Goal: Information Seeking & Learning: Learn about a topic

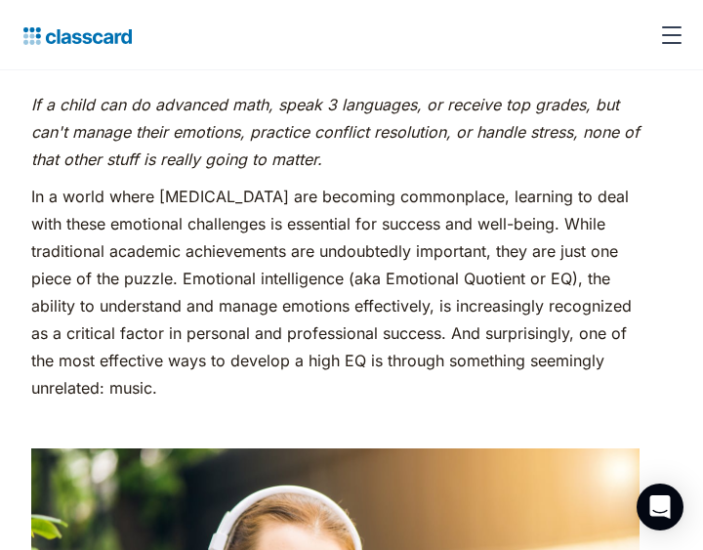
scroll to position [684, 0]
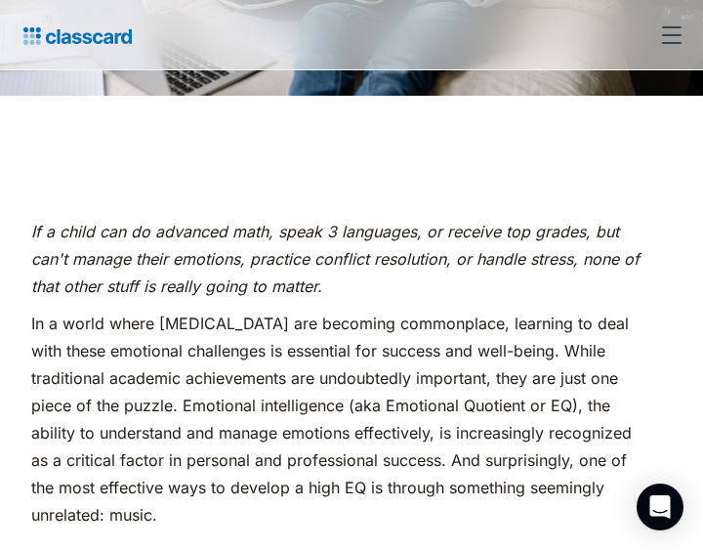
drag, startPoint x: 241, startPoint y: 328, endPoint x: 292, endPoint y: 326, distance: 50.8
click at [292, 326] on p "In a world where [MEDICAL_DATA] are becoming commonplace, learning to deal with…" at bounding box center [335, 419] width 609 height 219
drag, startPoint x: 319, startPoint y: 388, endPoint x: 413, endPoint y: 382, distance: 94.0
click at [413, 382] on p "In a world where [MEDICAL_DATA] are becoming commonplace, learning to deal with…" at bounding box center [335, 419] width 609 height 219
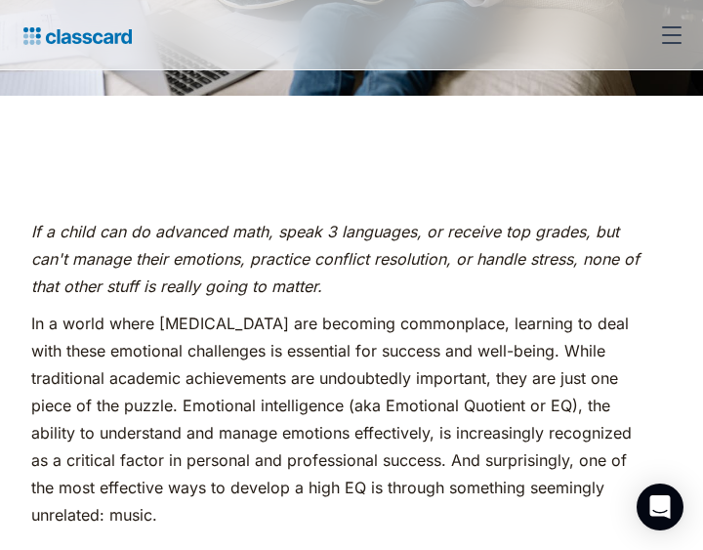
click at [406, 433] on p "In a world where [MEDICAL_DATA] are becoming commonplace, learning to deal with…" at bounding box center [335, 419] width 609 height 219
drag, startPoint x: 380, startPoint y: 411, endPoint x: 529, endPoint y: 426, distance: 149.2
click at [529, 426] on p "In a world where [MEDICAL_DATA] are becoming commonplace, learning to deal with…" at bounding box center [335, 419] width 609 height 219
click at [458, 441] on p "In a world where [MEDICAL_DATA] are becoming commonplace, learning to deal with…" at bounding box center [335, 419] width 609 height 219
drag, startPoint x: 455, startPoint y: 440, endPoint x: 546, endPoint y: 440, distance: 90.9
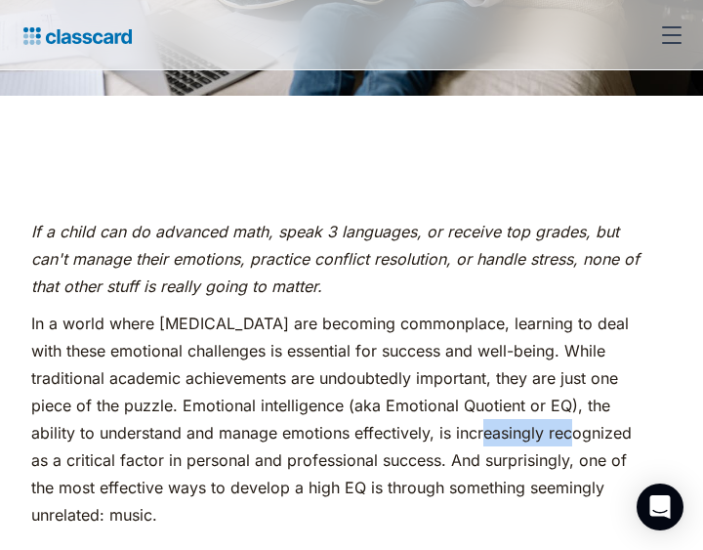
click at [547, 440] on p "In a world where [MEDICAL_DATA] are becoming commonplace, learning to deal with…" at bounding box center [335, 419] width 609 height 219
drag, startPoint x: 68, startPoint y: 465, endPoint x: 111, endPoint y: 465, distance: 43.0
click at [111, 465] on p "In a world where [MEDICAL_DATA] are becoming commonplace, learning to deal with…" at bounding box center [335, 419] width 609 height 219
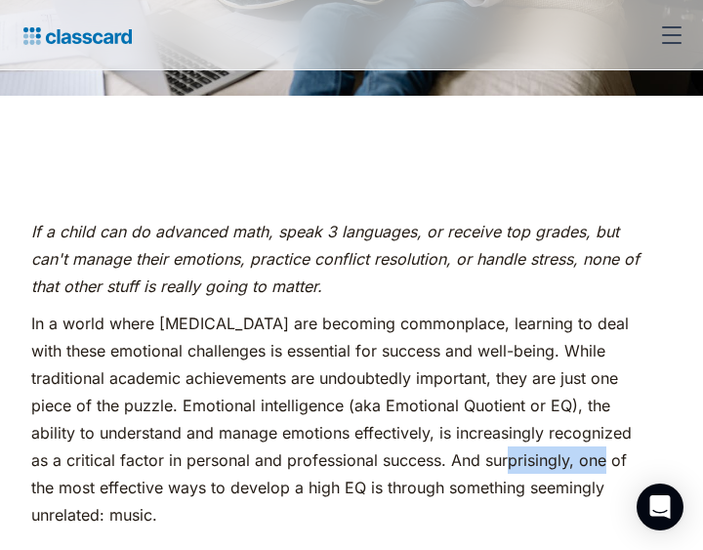
drag, startPoint x: 482, startPoint y: 464, endPoint x: 572, endPoint y: 454, distance: 91.4
click at [572, 454] on p "In a world where [MEDICAL_DATA] are becoming commonplace, learning to deal with…" at bounding box center [335, 419] width 609 height 219
drag, startPoint x: 572, startPoint y: 454, endPoint x: 537, endPoint y: 497, distance: 55.5
click at [538, 497] on p "In a world where [MEDICAL_DATA] are becoming commonplace, learning to deal with…" at bounding box center [335, 419] width 609 height 219
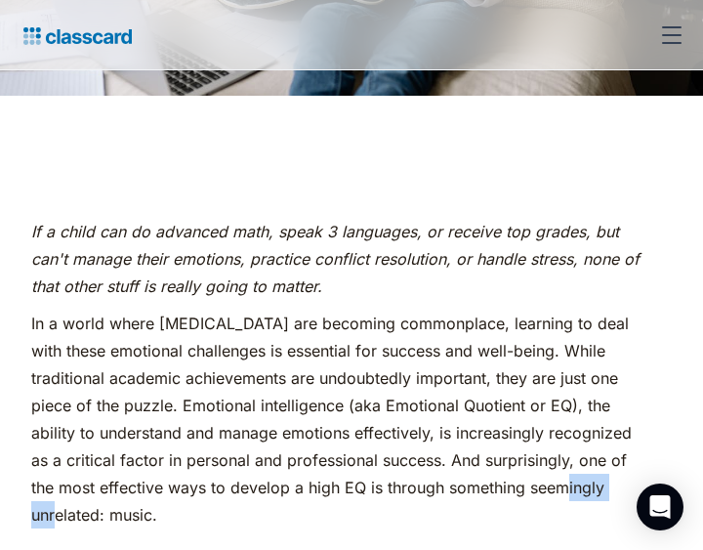
drag, startPoint x: 529, startPoint y: 497, endPoint x: 624, endPoint y: 498, distance: 95.7
click at [624, 498] on p "In a world where [MEDICAL_DATA] are becoming commonplace, learning to deal with…" at bounding box center [335, 419] width 609 height 219
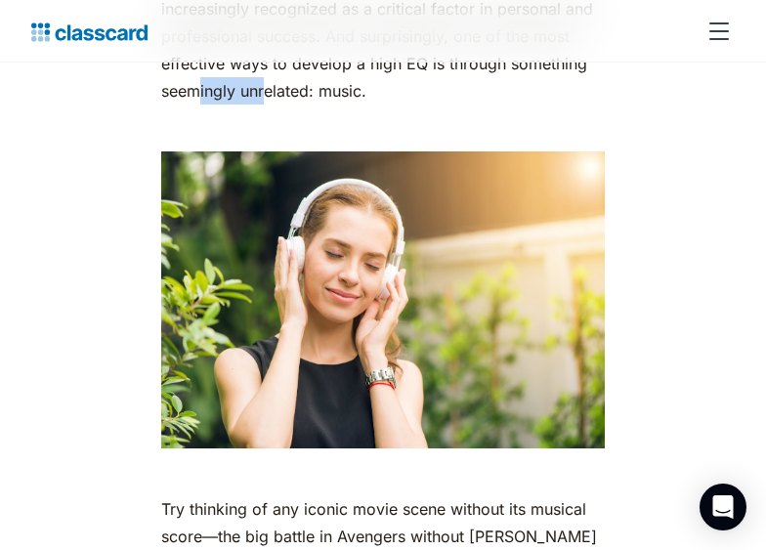
scroll to position [1270, 0]
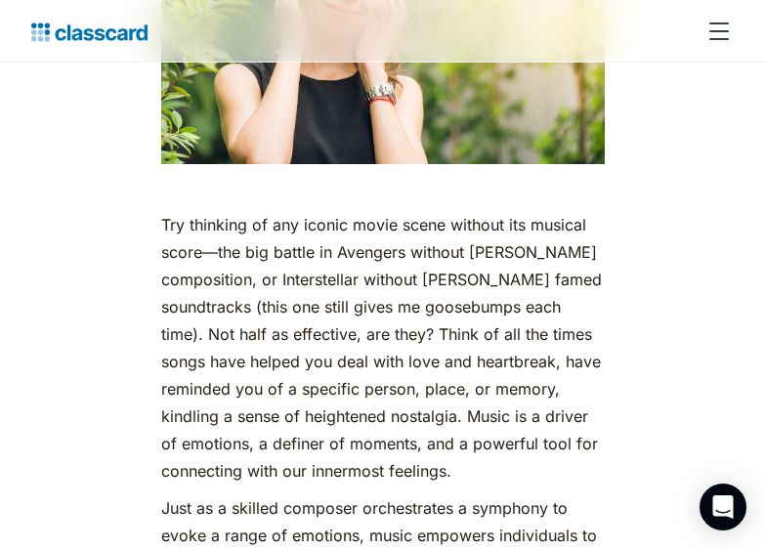
scroll to position [1661, 0]
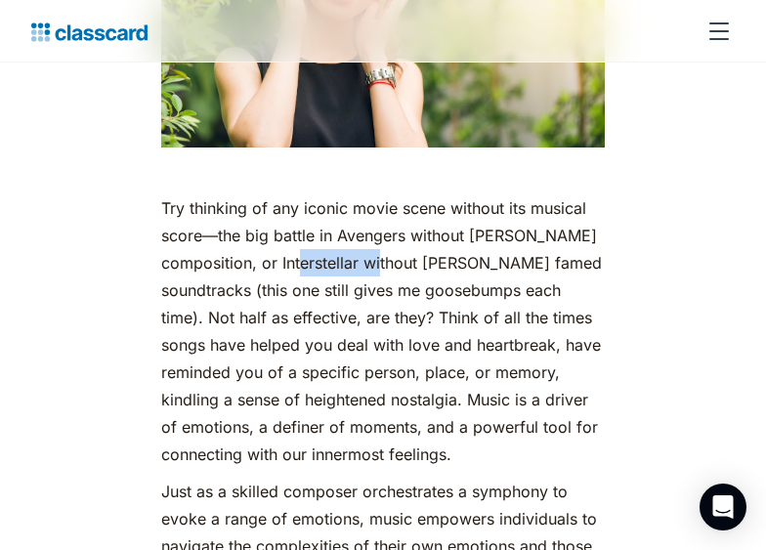
drag, startPoint x: 278, startPoint y: 292, endPoint x: 359, endPoint y: 298, distance: 80.3
click at [359, 298] on p "Try thinking of any iconic movie scene without its musical score—the big battle…" at bounding box center [383, 331] width 444 height 274
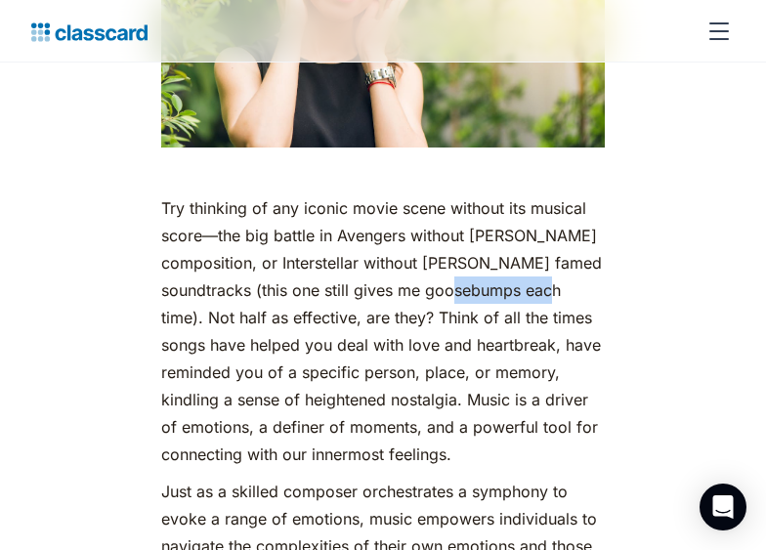
drag, startPoint x: 426, startPoint y: 323, endPoint x: 524, endPoint y: 327, distance: 97.8
click at [524, 327] on p "Try thinking of any iconic movie scene without its musical score—the big battle…" at bounding box center [383, 331] width 444 height 274
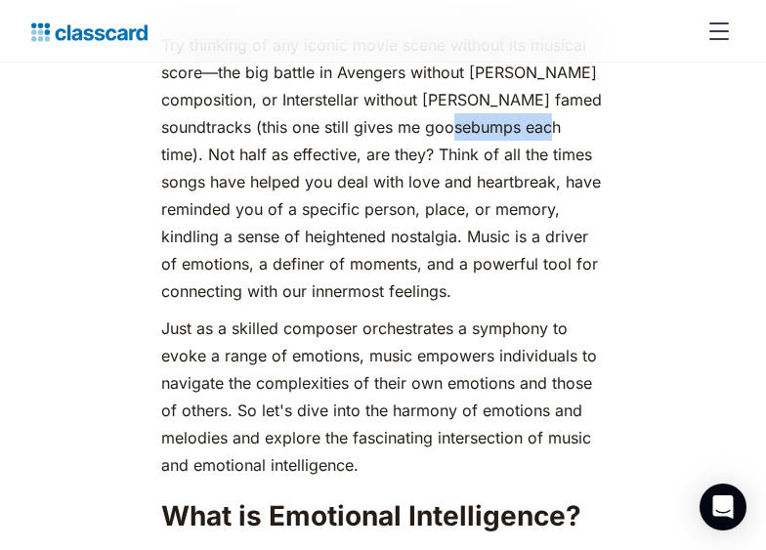
scroll to position [1856, 0]
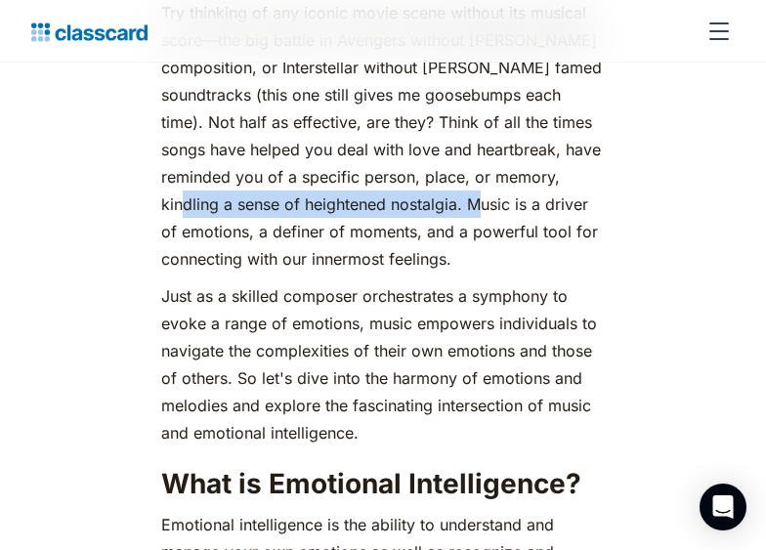
drag, startPoint x: 163, startPoint y: 241, endPoint x: 456, endPoint y: 239, distance: 293.1
click at [456, 239] on p "Try thinking of any iconic movie scene without its musical score—the big battle…" at bounding box center [383, 136] width 444 height 274
click at [431, 236] on p "Try thinking of any iconic movie scene without its musical score—the big battle…" at bounding box center [383, 136] width 444 height 274
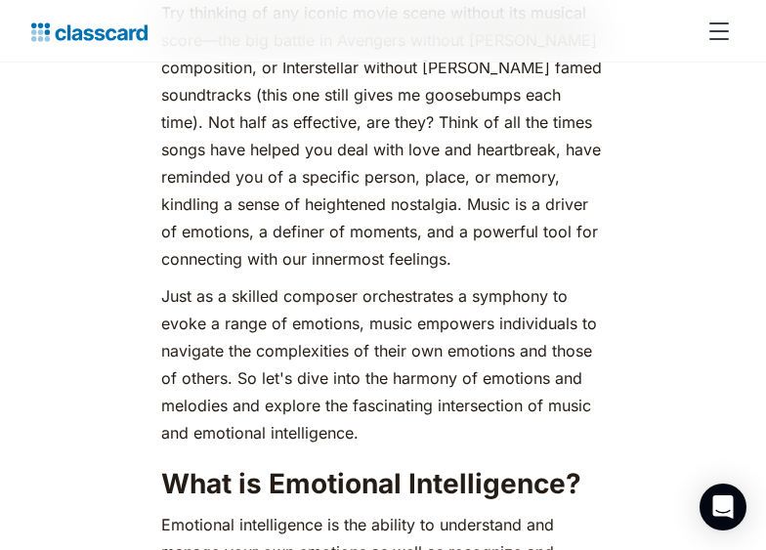
click at [374, 248] on p "Try thinking of any iconic movie scene without its musical score—the big battle…" at bounding box center [383, 136] width 444 height 274
drag, startPoint x: 308, startPoint y: 236, endPoint x: 386, endPoint y: 239, distance: 78.2
click at [386, 239] on p "Try thinking of any iconic movie scene without its musical score—the big battle…" at bounding box center [383, 136] width 444 height 274
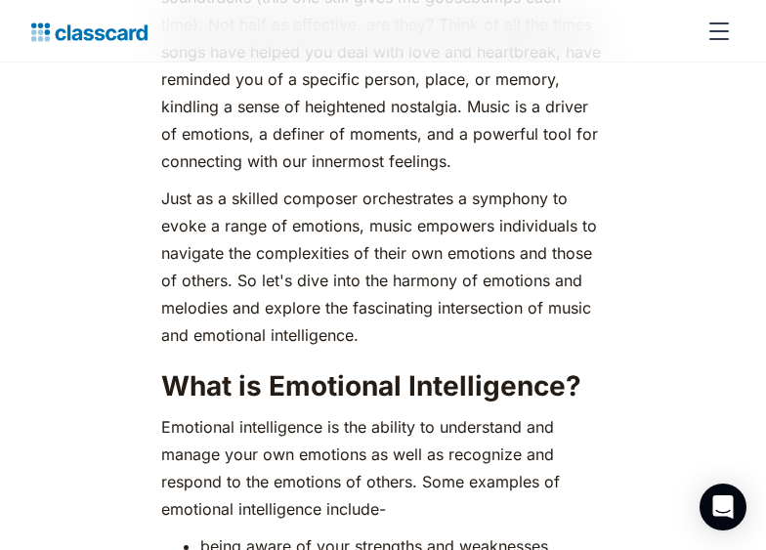
click at [524, 175] on p "Try thinking of any iconic movie scene without its musical score—the big battle…" at bounding box center [383, 38] width 444 height 274
drag, startPoint x: 271, startPoint y: 171, endPoint x: 322, endPoint y: 170, distance: 51.8
click at [322, 170] on p "Try thinking of any iconic movie scene without its musical score—the big battle…" at bounding box center [383, 38] width 444 height 274
drag, startPoint x: 322, startPoint y: 170, endPoint x: 459, endPoint y: 198, distance: 139.7
click at [459, 175] on p "Try thinking of any iconic movie scene without its musical score—the big battle…" at bounding box center [383, 38] width 444 height 274
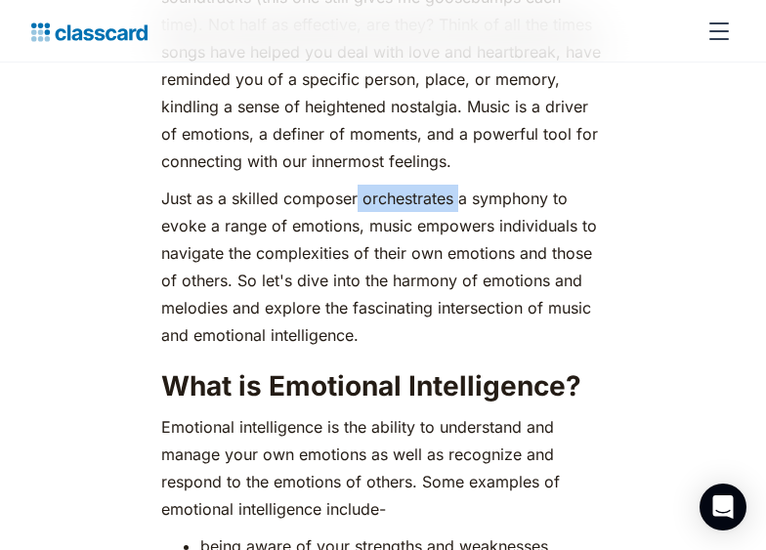
drag, startPoint x: 358, startPoint y: 233, endPoint x: 460, endPoint y: 226, distance: 102.9
click at [460, 226] on p "Just as a skilled composer orchestrates a symphony to evoke a range of emotions…" at bounding box center [383, 267] width 444 height 164
click at [383, 234] on p "Just as a skilled composer orchestrates a symphony to evoke a range of emotions…" at bounding box center [383, 267] width 444 height 164
drag, startPoint x: 359, startPoint y: 235, endPoint x: 449, endPoint y: 236, distance: 90.9
click at [449, 236] on p "Just as a skilled composer orchestrates a symphony to evoke a range of emotions…" at bounding box center [383, 267] width 444 height 164
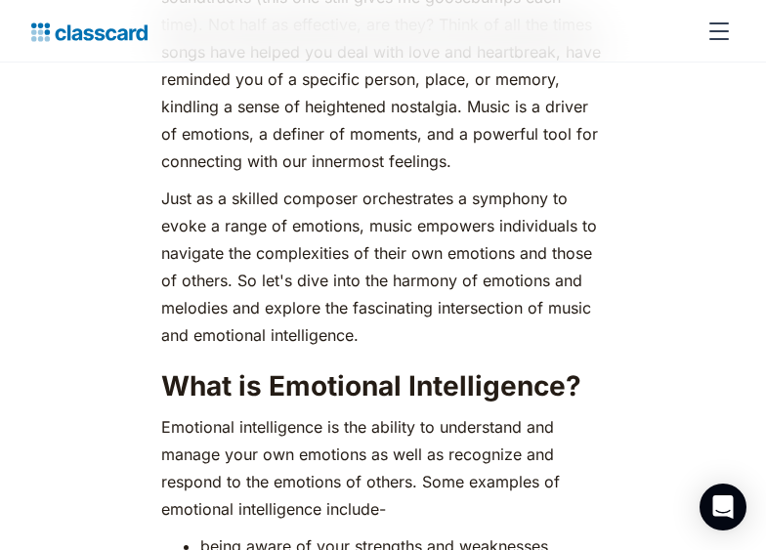
click at [372, 349] on p "Just as a skilled composer orchestrates a symphony to evoke a range of emotions…" at bounding box center [383, 267] width 444 height 164
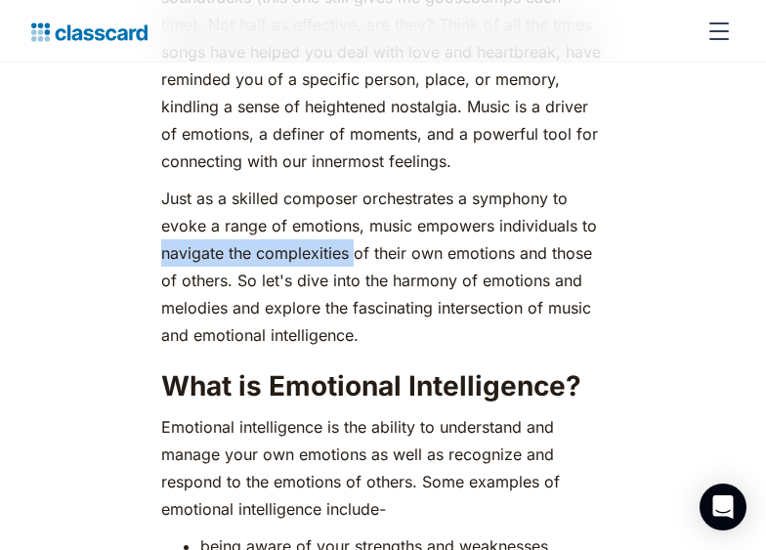
drag, startPoint x: 159, startPoint y: 282, endPoint x: 357, endPoint y: 277, distance: 197.4
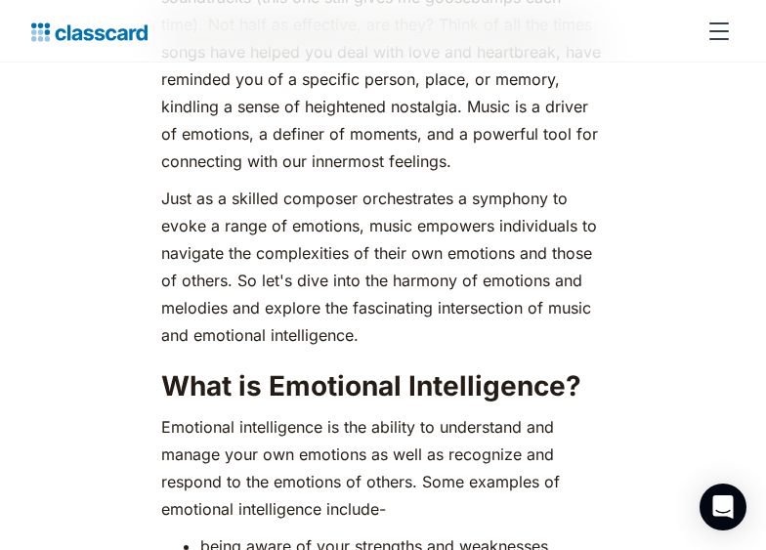
click at [345, 349] on p "Just as a skilled composer orchestrates a symphony to evoke a range of emotions…" at bounding box center [383, 267] width 444 height 164
drag, startPoint x: 352, startPoint y: 343, endPoint x: 437, endPoint y: 347, distance: 85.1
click at [437, 347] on p "Just as a skilled composer orchestrates a symphony to evoke a range of emotions…" at bounding box center [383, 267] width 444 height 164
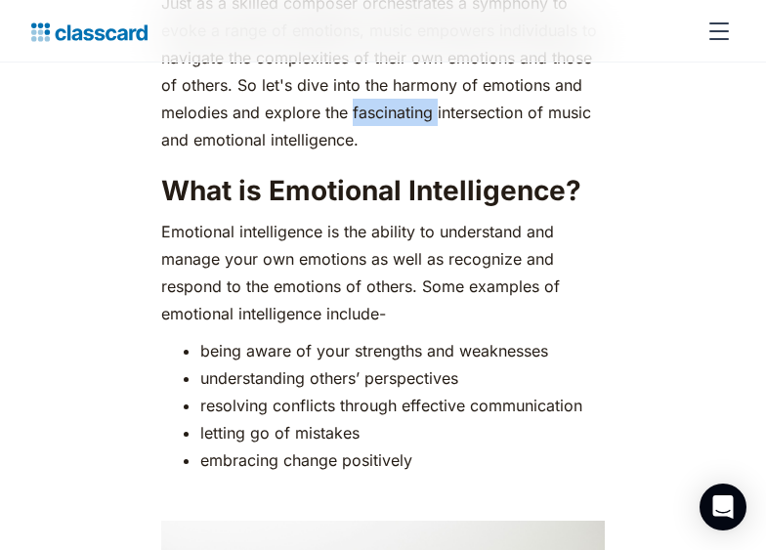
scroll to position [2247, 0]
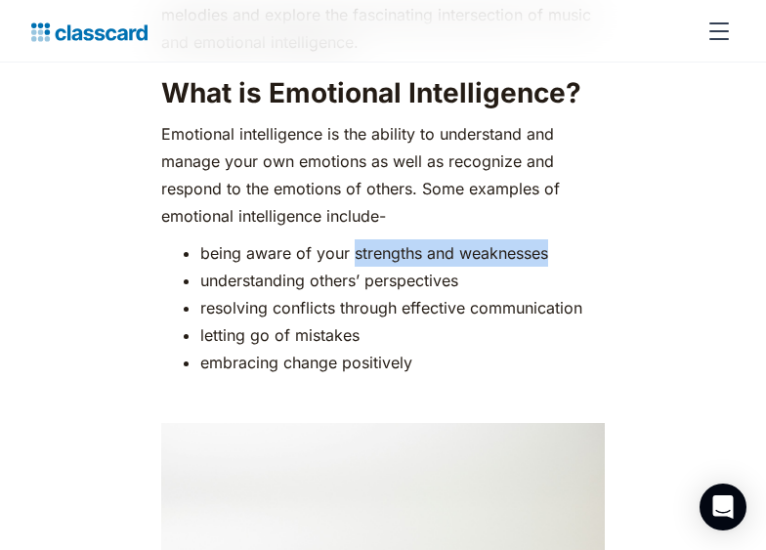
drag, startPoint x: 353, startPoint y: 291, endPoint x: 569, endPoint y: 278, distance: 216.3
click at [569, 267] on li "being aware of your strengths and weaknesses" at bounding box center [402, 252] width 405 height 27
drag, startPoint x: 351, startPoint y: 290, endPoint x: 540, endPoint y: 291, distance: 189.5
click at [540, 267] on li "being aware of your strengths and weaknesses" at bounding box center [402, 252] width 405 height 27
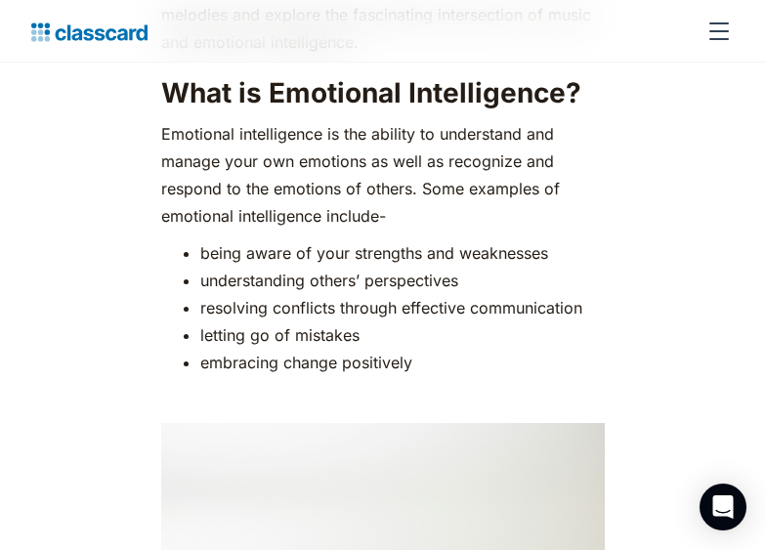
drag, startPoint x: 540, startPoint y: 291, endPoint x: 382, endPoint y: 331, distance: 163.2
click at [382, 321] on li "resolving conflicts through effective communication" at bounding box center [402, 307] width 405 height 27
drag, startPoint x: 368, startPoint y: 315, endPoint x: 519, endPoint y: 322, distance: 150.6
click at [519, 294] on li "understanding others’ perspectives" at bounding box center [402, 280] width 405 height 27
drag, startPoint x: 519, startPoint y: 322, endPoint x: 384, endPoint y: 370, distance: 143.1
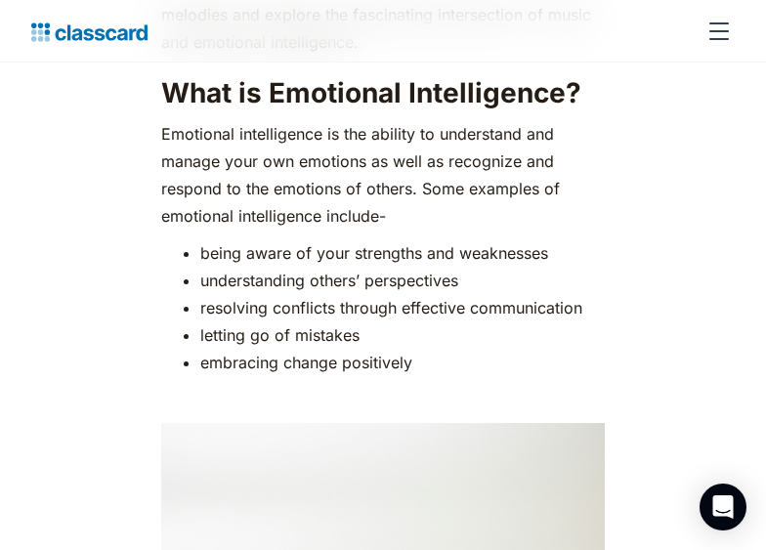
click at [387, 349] on li "letting go of mistakes" at bounding box center [402, 334] width 405 height 27
drag, startPoint x: 205, startPoint y: 400, endPoint x: 279, endPoint y: 401, distance: 74.3
click at [279, 376] on li "embracing change positively" at bounding box center [402, 362] width 405 height 27
drag, startPoint x: 278, startPoint y: 401, endPoint x: 218, endPoint y: 404, distance: 60.7
click at [227, 376] on li "embracing change positively" at bounding box center [402, 362] width 405 height 27
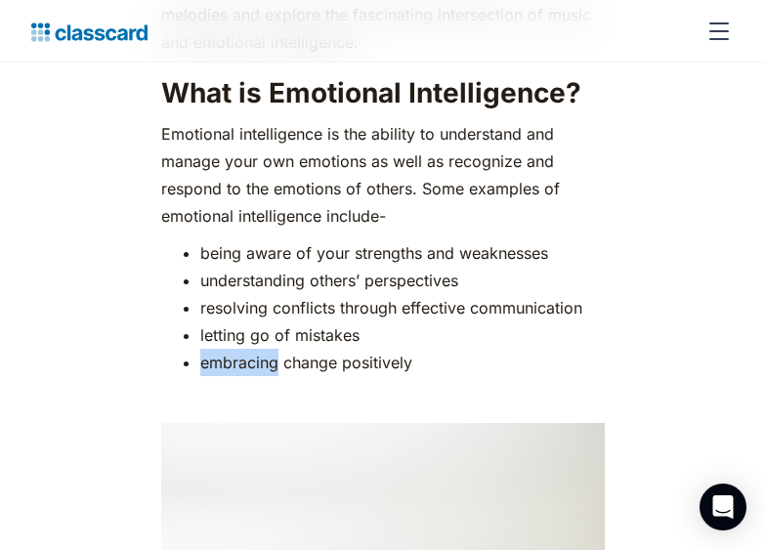
drag, startPoint x: 200, startPoint y: 402, endPoint x: 278, endPoint y: 401, distance: 78.2
click at [278, 376] on li "embracing change positively" at bounding box center [402, 362] width 405 height 27
drag, startPoint x: 278, startPoint y: 401, endPoint x: 186, endPoint y: 337, distance: 112.5
click at [200, 321] on li "resolving conflicts through effective communication" at bounding box center [402, 307] width 405 height 27
drag, startPoint x: 275, startPoint y: 342, endPoint x: 336, endPoint y: 342, distance: 61.5
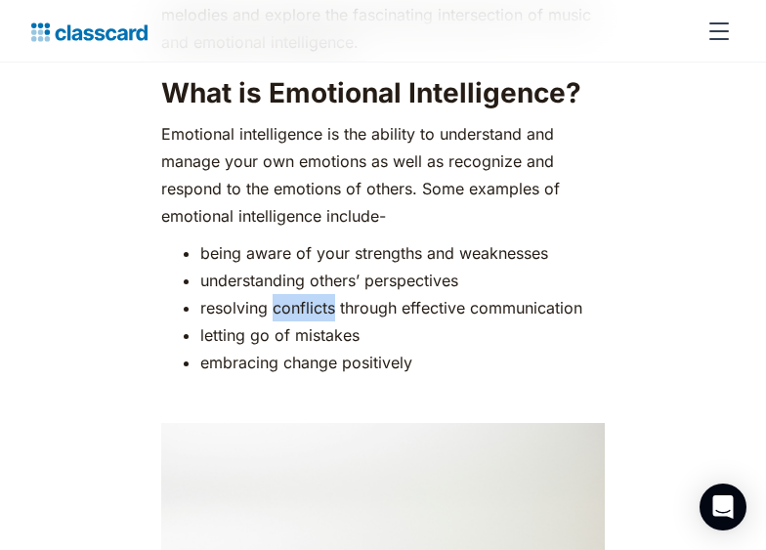
click at [336, 321] on li "resolving conflicts through effective communication" at bounding box center [402, 307] width 405 height 27
click at [299, 349] on li "letting go of mistakes" at bounding box center [402, 334] width 405 height 27
drag, startPoint x: 272, startPoint y: 344, endPoint x: 333, endPoint y: 341, distance: 61.6
click at [333, 321] on li "resolving conflicts through effective communication" at bounding box center [402, 307] width 405 height 27
click at [540, 376] on li "embracing change positively" at bounding box center [402, 362] width 405 height 27
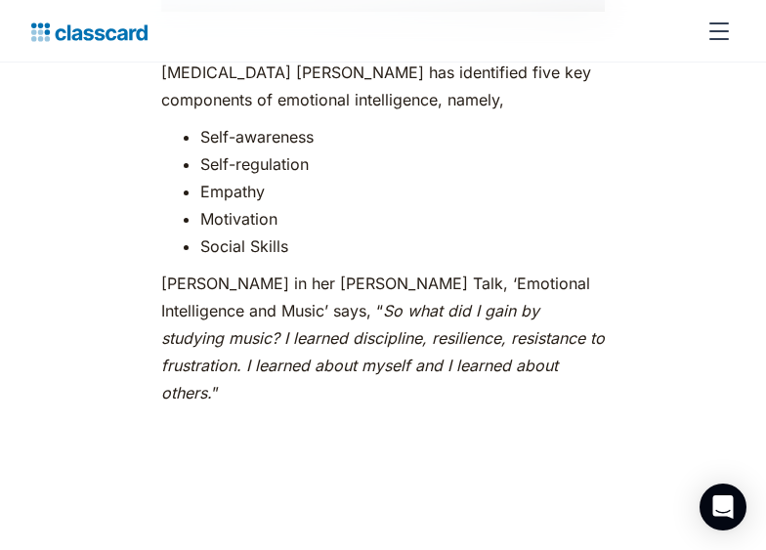
scroll to position [3028, 0]
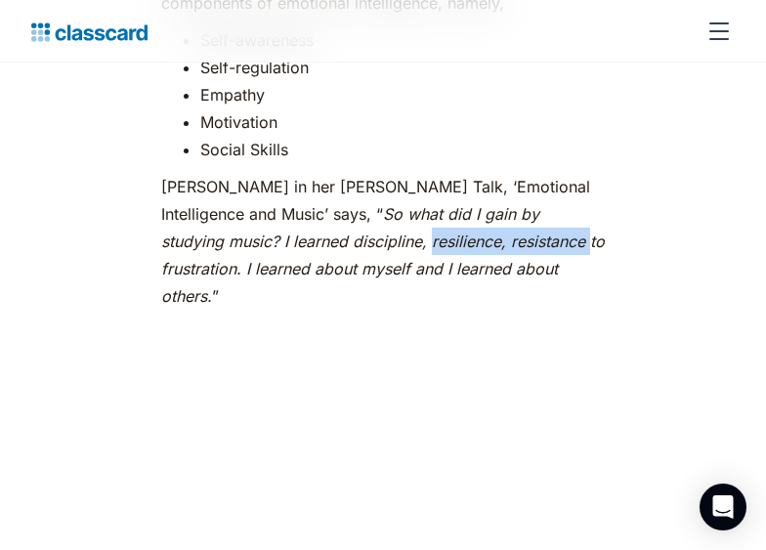
drag, startPoint x: 302, startPoint y: 281, endPoint x: 458, endPoint y: 285, distance: 156.4
click at [458, 285] on em "So what did I gain by studying music? I learned discipline, resilience, resista…" at bounding box center [383, 255] width 444 height 102
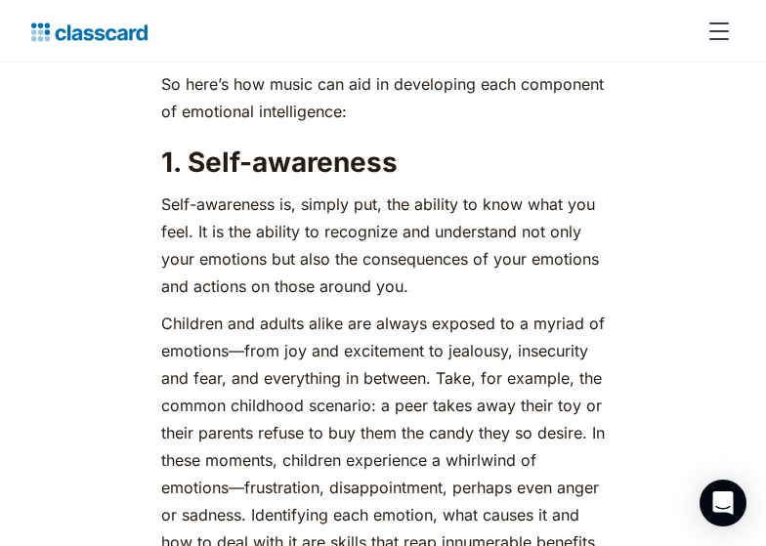
scroll to position [3710, 0]
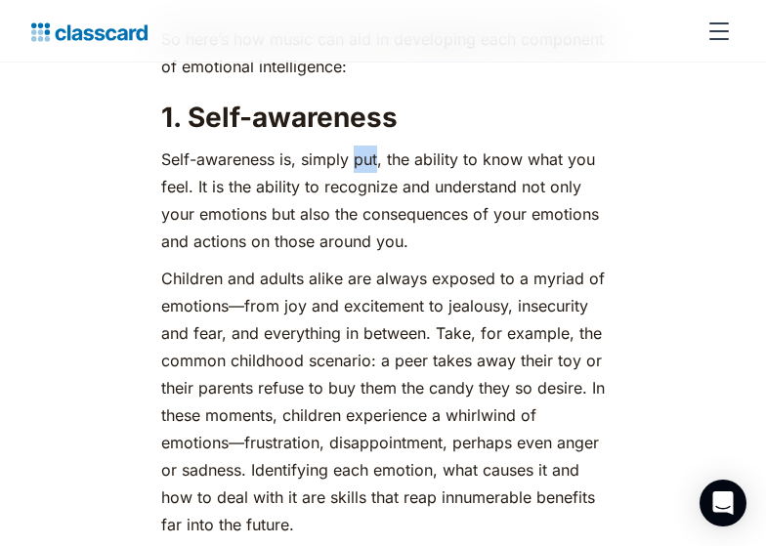
drag, startPoint x: 354, startPoint y: 171, endPoint x: 377, endPoint y: 168, distance: 23.6
click at [377, 168] on p "Self-awareness is, simply put, the ability to know what you feel. It is the abi…" at bounding box center [383, 200] width 444 height 109
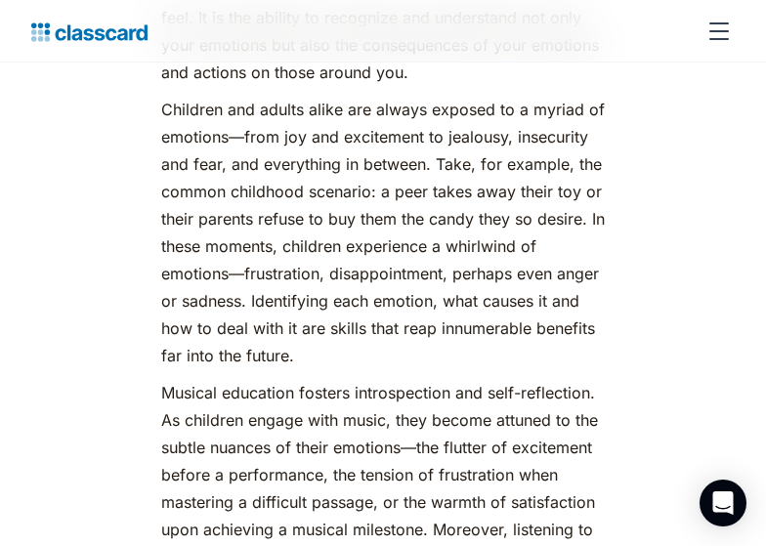
scroll to position [3906, 0]
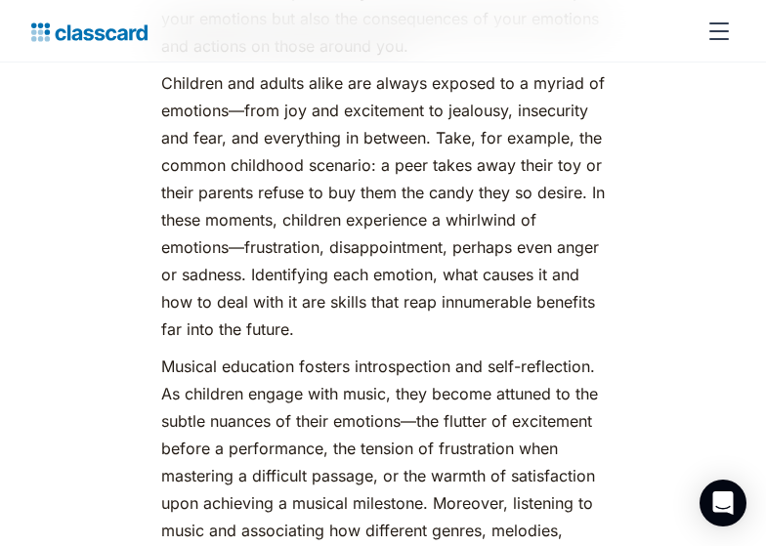
drag, startPoint x: 437, startPoint y: 314, endPoint x: 521, endPoint y: 327, distance: 85.1
click at [521, 327] on p "Children and adults alike are always exposed to a myriad of emotions—from joy a…" at bounding box center [383, 206] width 444 height 274
drag, startPoint x: 404, startPoint y: 312, endPoint x: 435, endPoint y: 316, distance: 30.5
click at [435, 316] on p "Children and adults alike are always exposed to a myriad of emotions—from joy a…" at bounding box center [383, 206] width 444 height 274
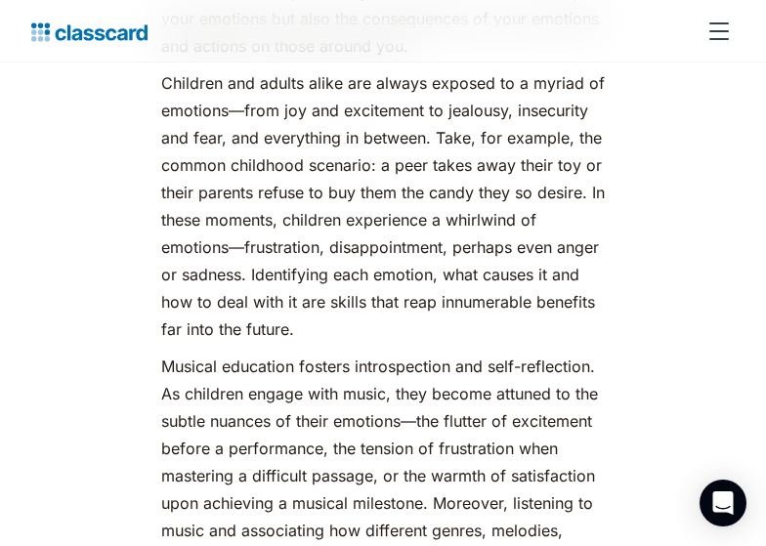
drag, startPoint x: 435, startPoint y: 316, endPoint x: 374, endPoint y: 326, distance: 61.5
click at [374, 326] on p "Children and adults alike are always exposed to a myriad of emotions—from joy a…" at bounding box center [383, 206] width 444 height 274
drag, startPoint x: 246, startPoint y: 284, endPoint x: 310, endPoint y: 337, distance: 82.6
click at [310, 337] on p "Children and adults alike are always exposed to a myriad of emotions—from joy a…" at bounding box center [383, 206] width 444 height 274
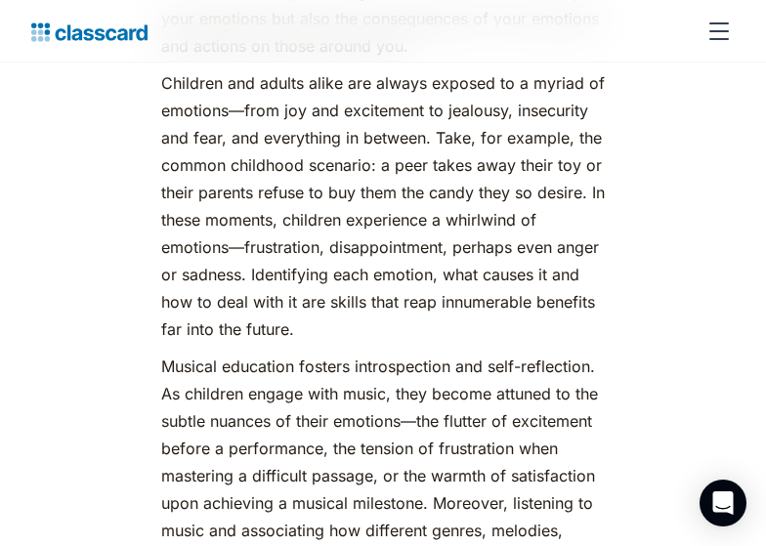
drag, startPoint x: 164, startPoint y: 88, endPoint x: 301, endPoint y: 342, distance: 288.5
click at [300, 342] on p "Children and adults alike are always exposed to a myriad of emotions—from joy a…" at bounding box center [383, 206] width 444 height 274
click at [511, 130] on p "Children and adults alike are always exposed to a myriad of emotions—from joy a…" at bounding box center [383, 206] width 444 height 274
click at [515, 114] on p "Children and adults alike are always exposed to a myriad of emotions—from joy a…" at bounding box center [383, 206] width 444 height 274
drag, startPoint x: 532, startPoint y: 88, endPoint x: 579, endPoint y: 88, distance: 46.9
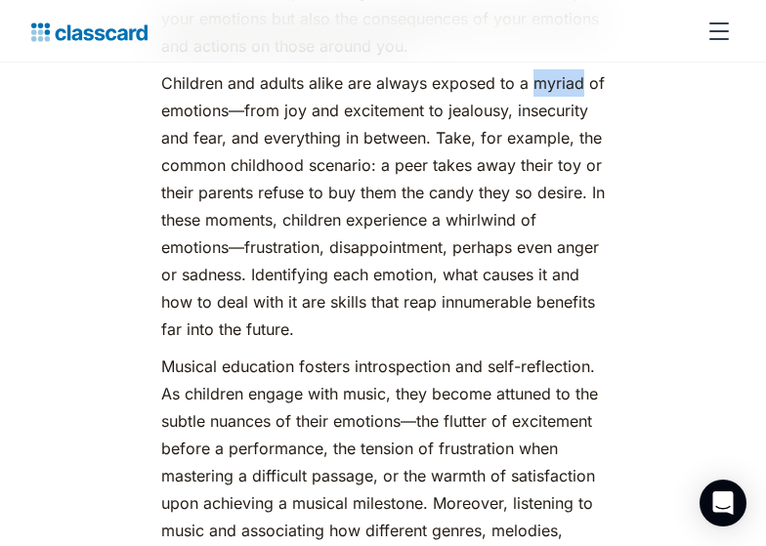
click at [579, 88] on p "Children and adults alike are always exposed to a myriad of emotions—from joy a…" at bounding box center [383, 206] width 444 height 274
drag, startPoint x: 579, startPoint y: 88, endPoint x: 558, endPoint y: 229, distance: 142.3
click at [558, 229] on p "Children and adults alike are always exposed to a myriad of emotions—from joy a…" at bounding box center [383, 206] width 444 height 274
drag, startPoint x: 558, startPoint y: 229, endPoint x: 474, endPoint y: 203, distance: 87.8
click at [474, 203] on p "Children and adults alike are always exposed to a myriad of emotions—from joy a…" at bounding box center [383, 206] width 444 height 274
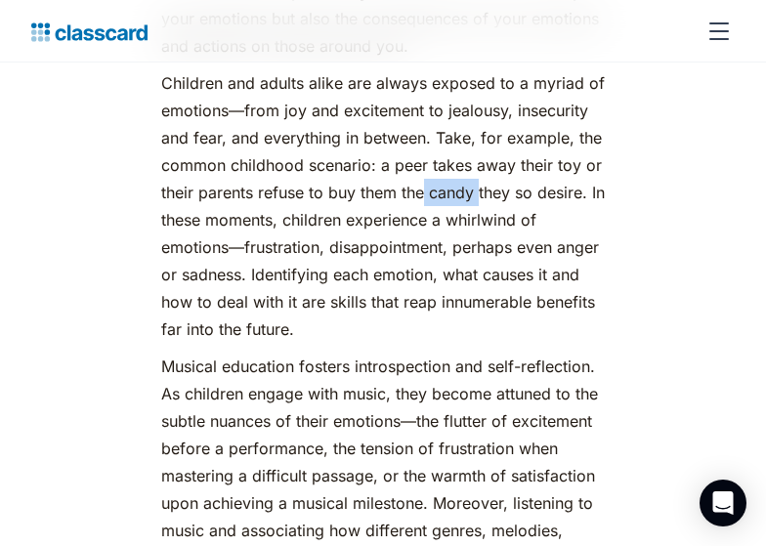
drag, startPoint x: 427, startPoint y: 207, endPoint x: 479, endPoint y: 205, distance: 51.8
click at [479, 205] on p "Children and adults alike are always exposed to a myriad of emotions—from joy a…" at bounding box center [383, 206] width 444 height 274
drag, startPoint x: 479, startPoint y: 205, endPoint x: 401, endPoint y: 307, distance: 128.2
click at [400, 307] on p "Children and adults alike are always exposed to a myriad of emotions—from joy a…" at bounding box center [383, 206] width 444 height 274
click at [404, 308] on p "Children and adults alike are always exposed to a myriad of emotions—from joy a…" at bounding box center [383, 206] width 444 height 274
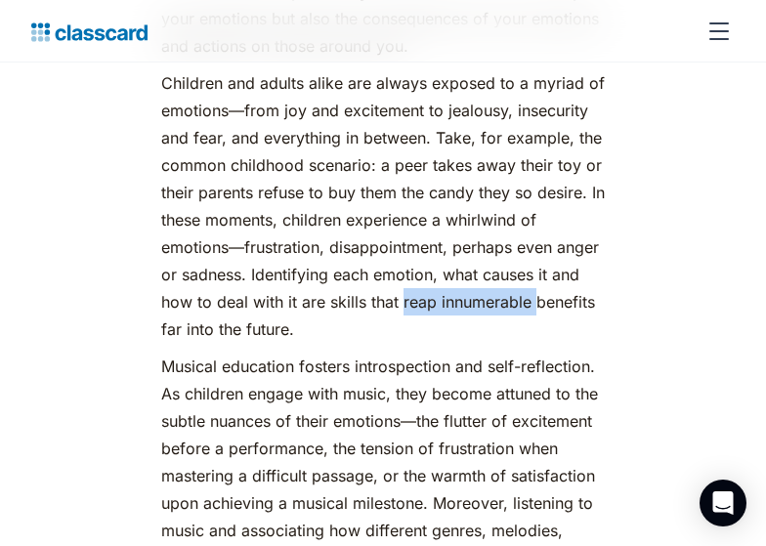
drag, startPoint x: 402, startPoint y: 308, endPoint x: 534, endPoint y: 320, distance: 133.5
click at [534, 320] on p "Children and adults alike are always exposed to a myriad of emotions—from joy a…" at bounding box center [383, 206] width 444 height 274
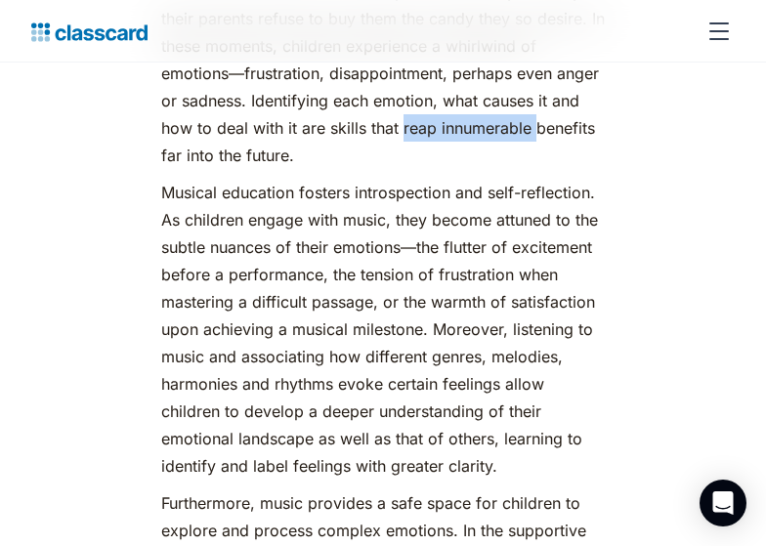
scroll to position [4101, 0]
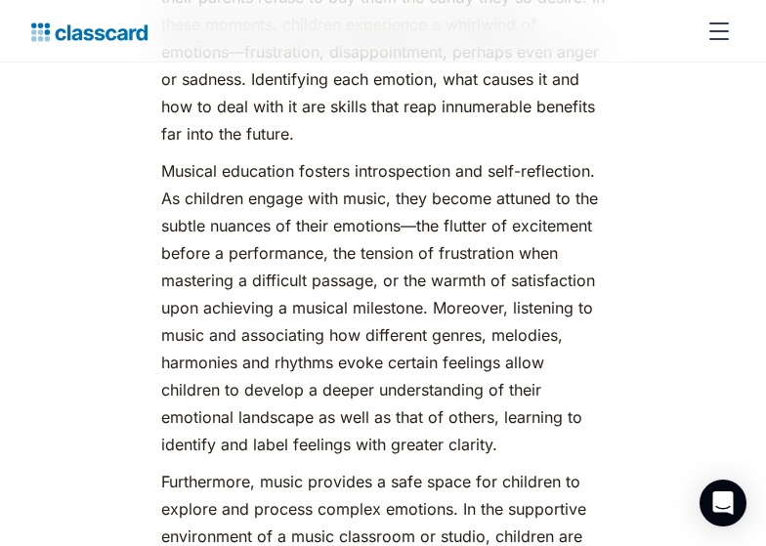
click at [162, 207] on p "Musical education fosters introspection and self-reflection. As children engage…" at bounding box center [383, 307] width 444 height 301
drag, startPoint x: 447, startPoint y: 231, endPoint x: 489, endPoint y: 222, distance: 42.9
click at [489, 222] on p "Musical education fosters introspection and self-reflection. As children engage…" at bounding box center [383, 307] width 444 height 301
click at [385, 270] on p "Musical education fosters introspection and self-reflection. As children engage…" at bounding box center [383, 307] width 444 height 301
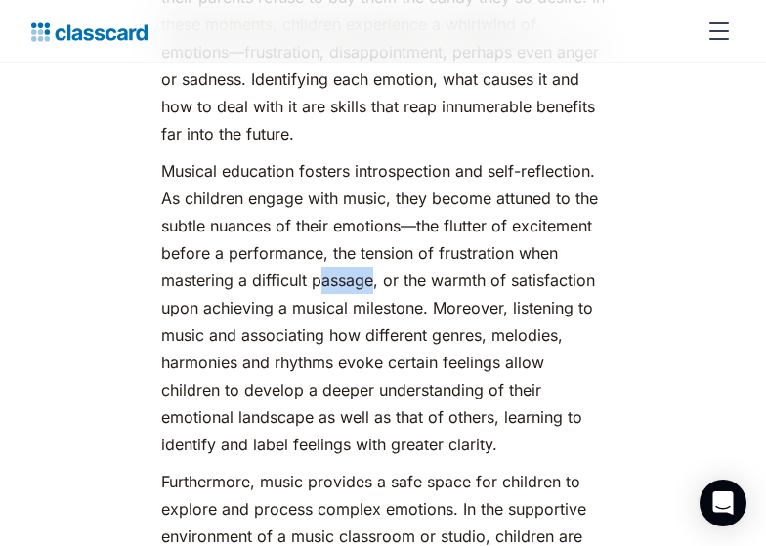
drag, startPoint x: 320, startPoint y: 289, endPoint x: 374, endPoint y: 286, distance: 53.8
click at [374, 286] on p "Musical education fosters introspection and self-reflection. As children engage…" at bounding box center [383, 307] width 444 height 301
drag, startPoint x: 374, startPoint y: 286, endPoint x: 326, endPoint y: 290, distance: 48.0
click at [326, 290] on p "Musical education fosters introspection and self-reflection. As children engage…" at bounding box center [383, 307] width 444 height 301
click at [185, 230] on p "Musical education fosters introspection and self-reflection. As children engage…" at bounding box center [383, 307] width 444 height 301
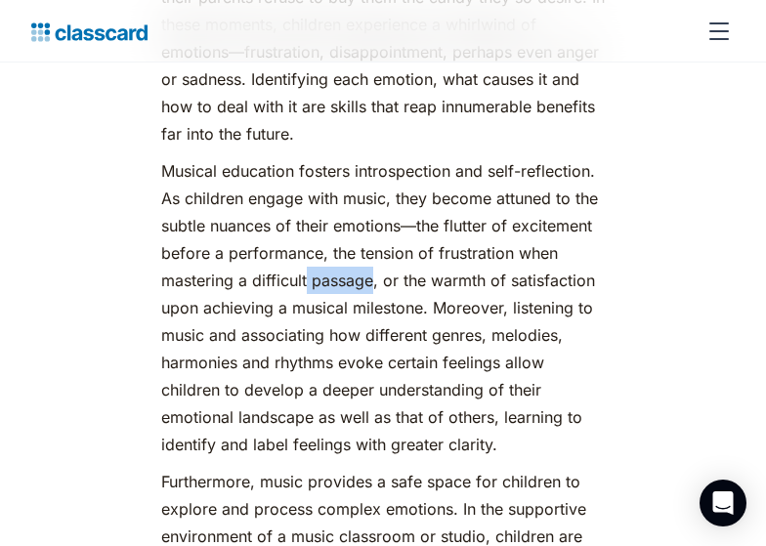
drag, startPoint x: 309, startPoint y: 294, endPoint x: 372, endPoint y: 299, distance: 63.7
click at [372, 299] on p "Musical education fosters introspection and self-reflection. As children engage…" at bounding box center [383, 307] width 444 height 301
click at [417, 273] on p "Musical education fosters introspection and self-reflection. As children engage…" at bounding box center [383, 307] width 444 height 301
drag, startPoint x: 437, startPoint y: 288, endPoint x: 488, endPoint y: 291, distance: 51.9
click at [488, 291] on p "Musical education fosters introspection and self-reflection. As children engage…" at bounding box center [383, 307] width 444 height 301
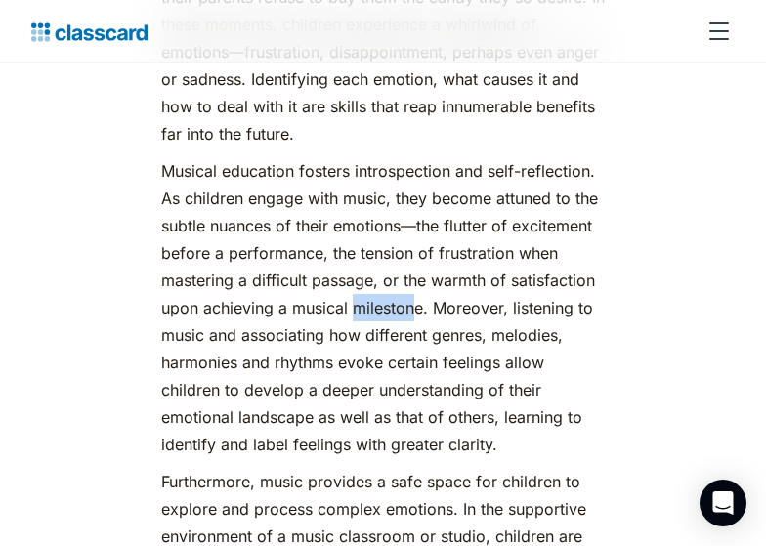
drag, startPoint x: 357, startPoint y: 317, endPoint x: 415, endPoint y: 319, distance: 58.7
click at [415, 319] on p "Musical education fosters introspection and self-reflection. As children engage…" at bounding box center [383, 307] width 444 height 301
click at [304, 332] on p "Musical education fosters introspection and self-reflection. As children engage…" at bounding box center [383, 307] width 444 height 301
click at [435, 317] on p "Musical education fosters introspection and self-reflection. As children engage…" at bounding box center [383, 307] width 444 height 301
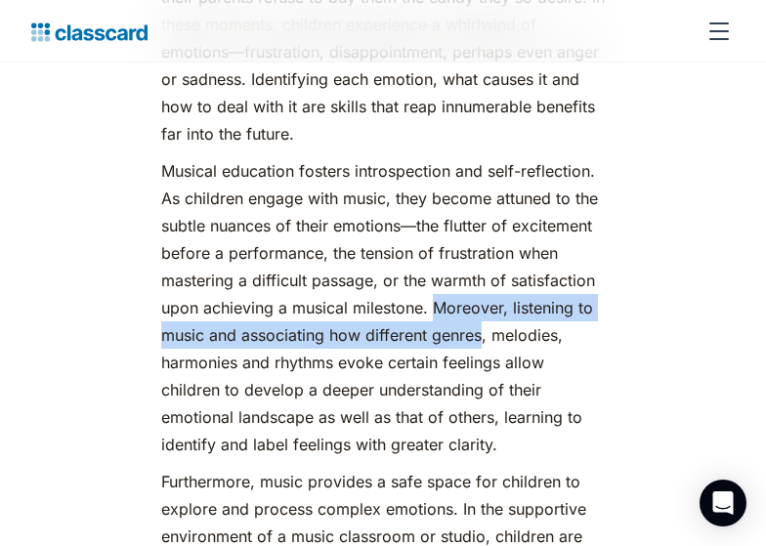
drag, startPoint x: 436, startPoint y: 316, endPoint x: 484, endPoint y: 331, distance: 50.4
click at [484, 331] on p "Musical education fosters introspection and self-reflection. As children engage…" at bounding box center [383, 307] width 444 height 301
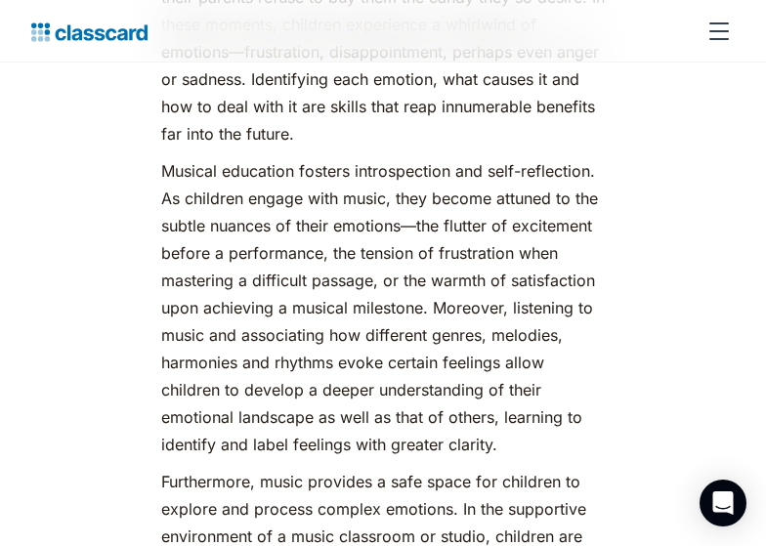
drag, startPoint x: 484, startPoint y: 331, endPoint x: 386, endPoint y: 261, distance: 120.4
click at [370, 262] on p "Musical education fosters introspection and self-reflection. As children engage…" at bounding box center [383, 307] width 444 height 301
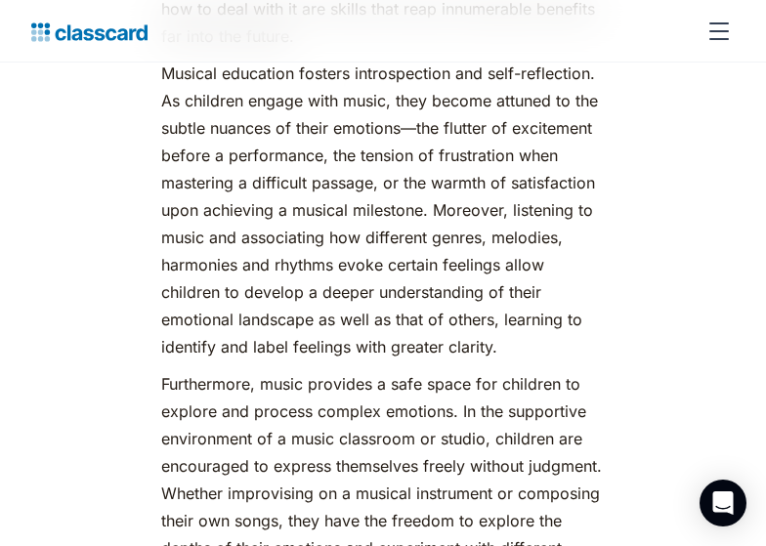
drag, startPoint x: 393, startPoint y: 352, endPoint x: 442, endPoint y: 352, distance: 48.8
click at [442, 352] on p "Musical education fosters introspection and self-reflection. As children engage…" at bounding box center [383, 210] width 444 height 301
drag, startPoint x: 342, startPoint y: 270, endPoint x: 386, endPoint y: 262, distance: 44.7
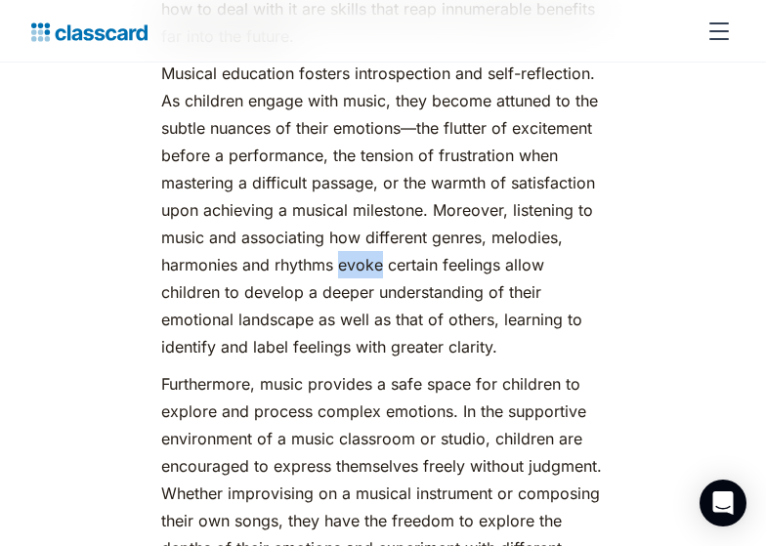
click at [386, 262] on p "Musical education fosters introspection and self-reflection. As children engage…" at bounding box center [383, 210] width 444 height 301
click at [564, 17] on div "Features Resources Blog The latest industry news, updates and info. Customer st…" at bounding box center [382, 31] width 703 height 47
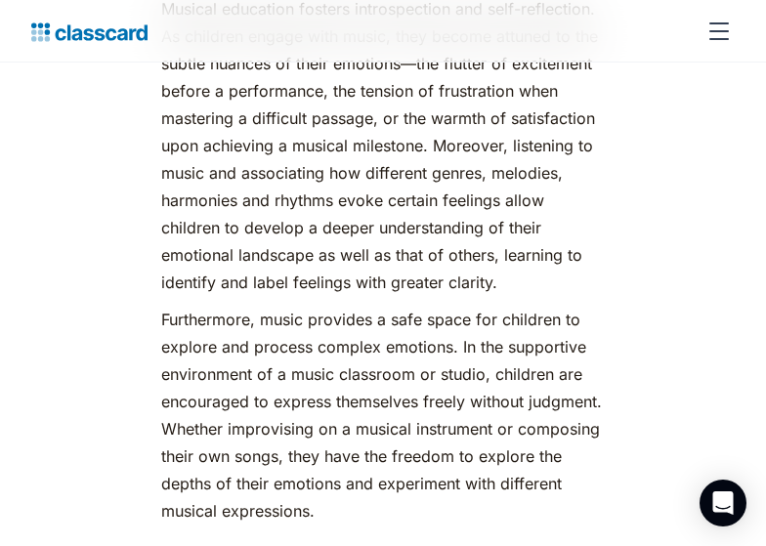
scroll to position [4296, 0]
